Goal: Task Accomplishment & Management: Complete application form

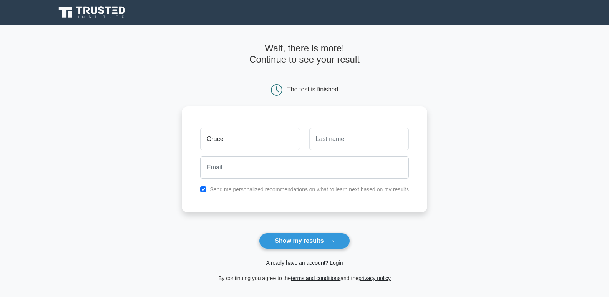
type input "Grace"
click at [325, 141] on input "text" at bounding box center [359, 139] width 100 height 22
type input "NIYITEGEKA"
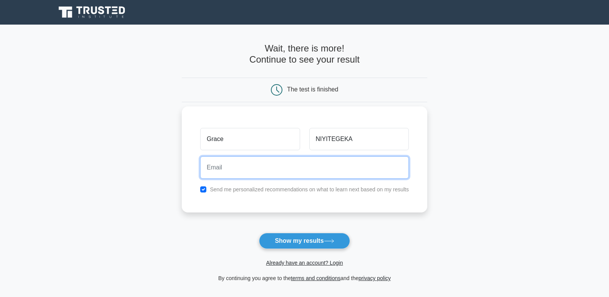
click at [271, 166] on input "email" at bounding box center [304, 167] width 209 height 22
type input "niyitegekagrace25@gmail.com"
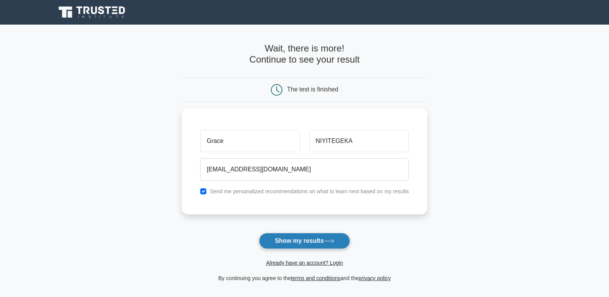
click at [303, 243] on button "Show my results" at bounding box center [304, 241] width 91 height 16
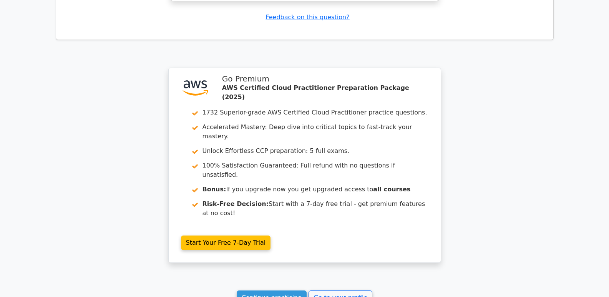
scroll to position [943, 0]
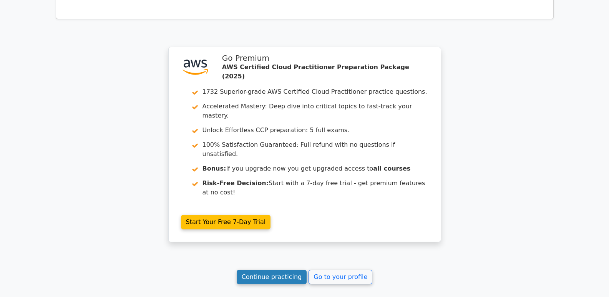
click at [271, 270] on link "Continue practicing" at bounding box center [272, 277] width 70 height 15
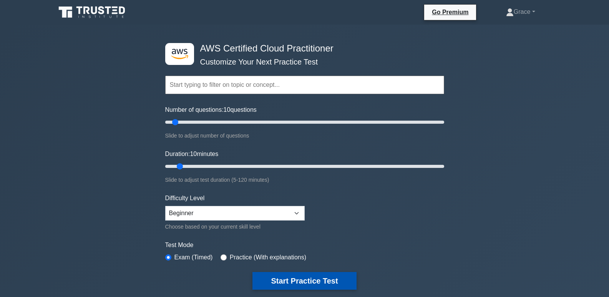
click at [309, 278] on button "Start Practice Test" at bounding box center [305, 281] width 104 height 18
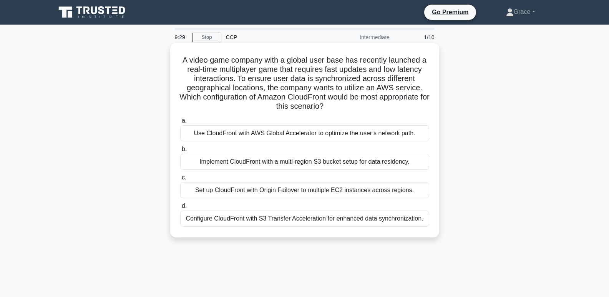
click at [197, 132] on div "Use CloudFront with AWS Global Accelerator to optimize the user’s network path." at bounding box center [304, 133] width 249 height 16
click at [180, 123] on input "a. Use CloudFront with AWS Global Accelerator to optimize the user’s network pa…" at bounding box center [180, 120] width 0 height 5
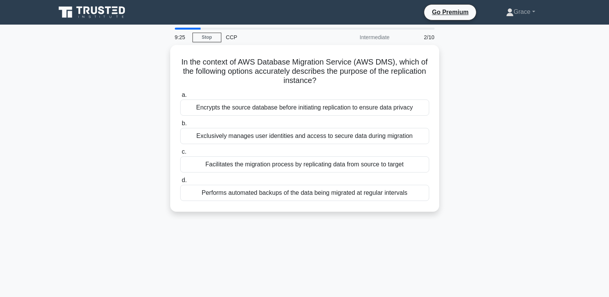
scroll to position [15, 0]
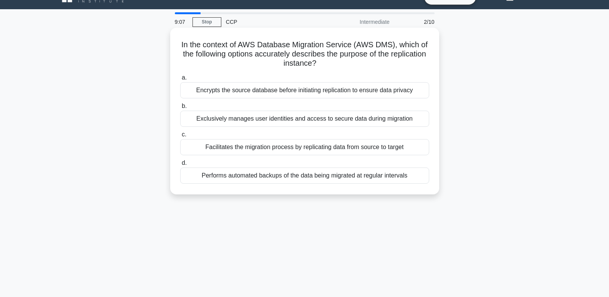
click at [219, 95] on div "Encrypts the source database before initiating replication to ensure data priva…" at bounding box center [304, 90] width 249 height 16
click at [180, 80] on input "a. Encrypts the source database before initiating replication to ensure data pr…" at bounding box center [180, 77] width 0 height 5
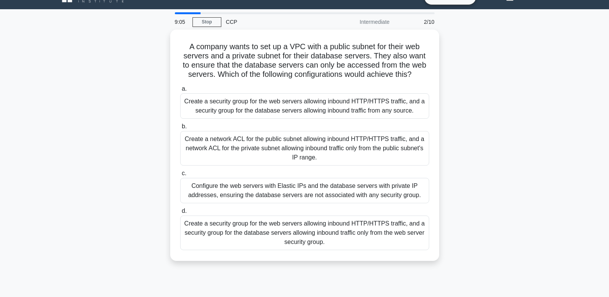
scroll to position [0, 0]
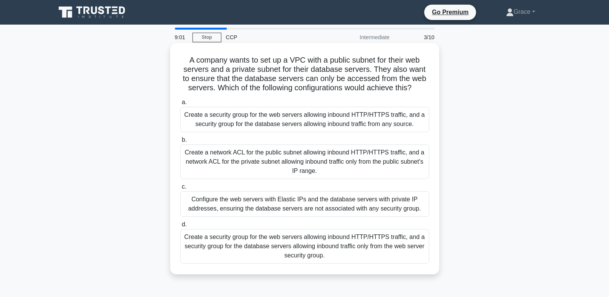
click at [209, 166] on div "Create a network ACL for the public subnet allowing inbound HTTP/HTTPS traffic,…" at bounding box center [304, 162] width 249 height 35
click at [180, 143] on input "b. Create a network ACL for the public subnet allowing inbound HTTP/HTTPS traff…" at bounding box center [180, 140] width 0 height 5
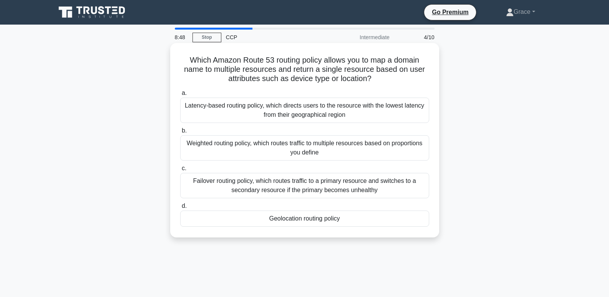
click at [217, 115] on div "Latency-based routing policy, which directs users to the resource with the lowe…" at bounding box center [304, 110] width 249 height 25
click at [180, 96] on input "a. Latency-based routing policy, which directs users to the resource with the l…" at bounding box center [180, 93] width 0 height 5
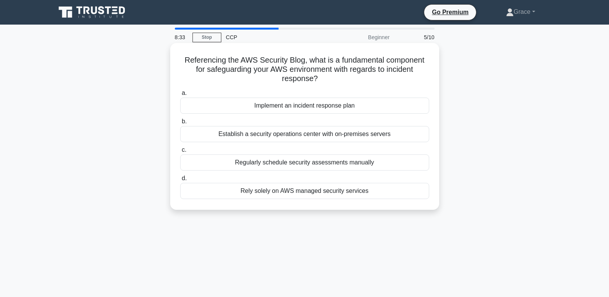
click at [218, 108] on div "Implement an incident response plan" at bounding box center [304, 106] width 249 height 16
click at [180, 96] on input "a. Implement an incident response plan" at bounding box center [180, 93] width 0 height 5
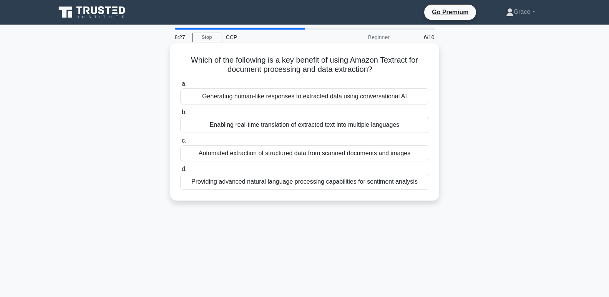
click at [210, 104] on div "Generating human-like responses to extracted data using conversational AI" at bounding box center [304, 96] width 249 height 16
click at [180, 87] on input "a. Generating human-like responses to extracted data using conversational AI" at bounding box center [180, 84] width 0 height 5
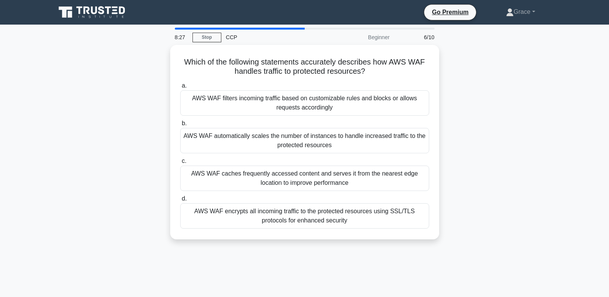
click at [210, 104] on div "AWS WAF filters incoming traffic based on customizable rules and blocks or allo…" at bounding box center [304, 102] width 249 height 25
click at [180, 88] on input "a. AWS WAF filters incoming traffic based on customizable rules and blocks or a…" at bounding box center [180, 85] width 0 height 5
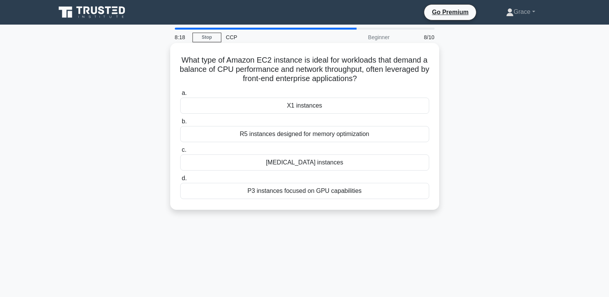
click at [216, 134] on div "R5 instances designed for memory optimization" at bounding box center [304, 134] width 249 height 16
click at [180, 124] on input "b. R5 instances designed for memory optimization" at bounding box center [180, 121] width 0 height 5
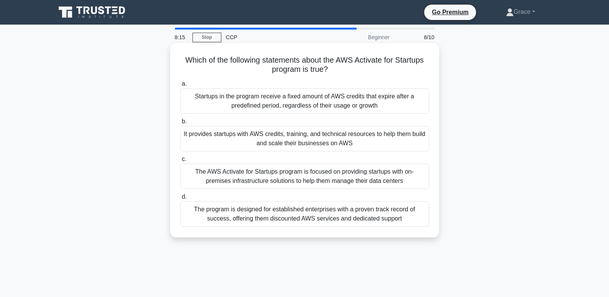
click at [221, 173] on div "The AWS Activate for Startups program is focused on providing startups with on-…" at bounding box center [304, 176] width 249 height 25
click at [180, 162] on input "c. The AWS Activate for Startups program is focused on providing startups with …" at bounding box center [180, 159] width 0 height 5
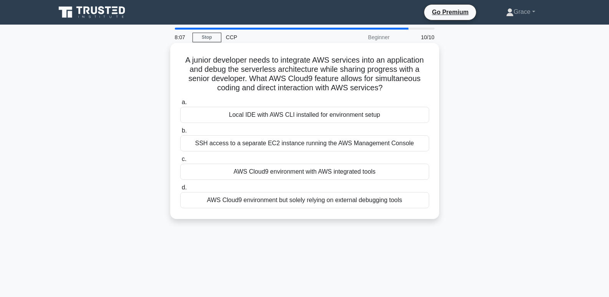
click at [208, 117] on div "Local IDE with AWS CLI installed for environment setup" at bounding box center [304, 115] width 249 height 16
click at [180, 105] on input "a. Local IDE with AWS CLI installed for environment setup" at bounding box center [180, 102] width 0 height 5
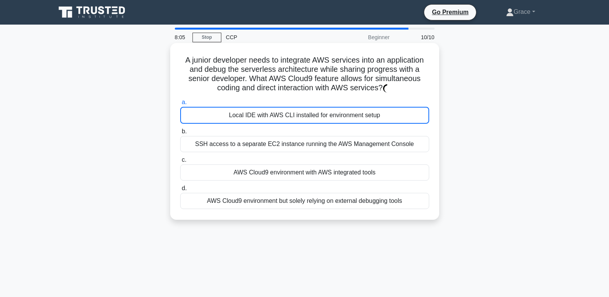
click at [196, 111] on div "Local IDE with AWS CLI installed for environment setup" at bounding box center [304, 115] width 249 height 17
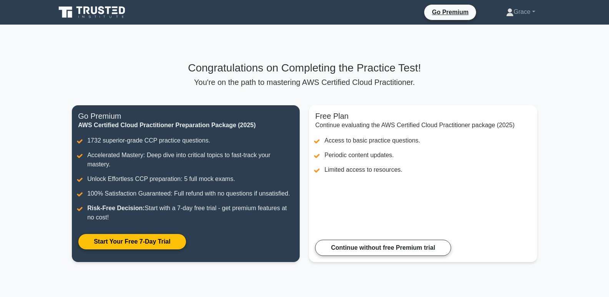
click at [562, 82] on main "Congratulations on Completing the Practice Test! You're on the path to masterin…" at bounding box center [304, 167] width 609 height 284
click at [86, 72] on h3 "Congratulations on Completing the Practice Test!" at bounding box center [305, 68] width 466 height 13
click at [85, 72] on h3 "Congratulations on Completing the Practice Test!" at bounding box center [305, 68] width 466 height 13
click at [544, 104] on main "Congratulations on Completing the Practice Test! You're on the path to masterin…" at bounding box center [304, 167] width 609 height 284
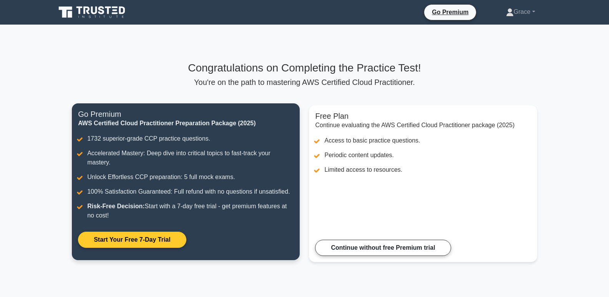
click at [122, 240] on link "Start Your Free 7-Day Trial" at bounding box center [132, 240] width 108 height 16
click at [133, 236] on link "Start Your Free 7-Day Trial" at bounding box center [132, 240] width 108 height 16
